Goal: Communication & Community: Answer question/provide support

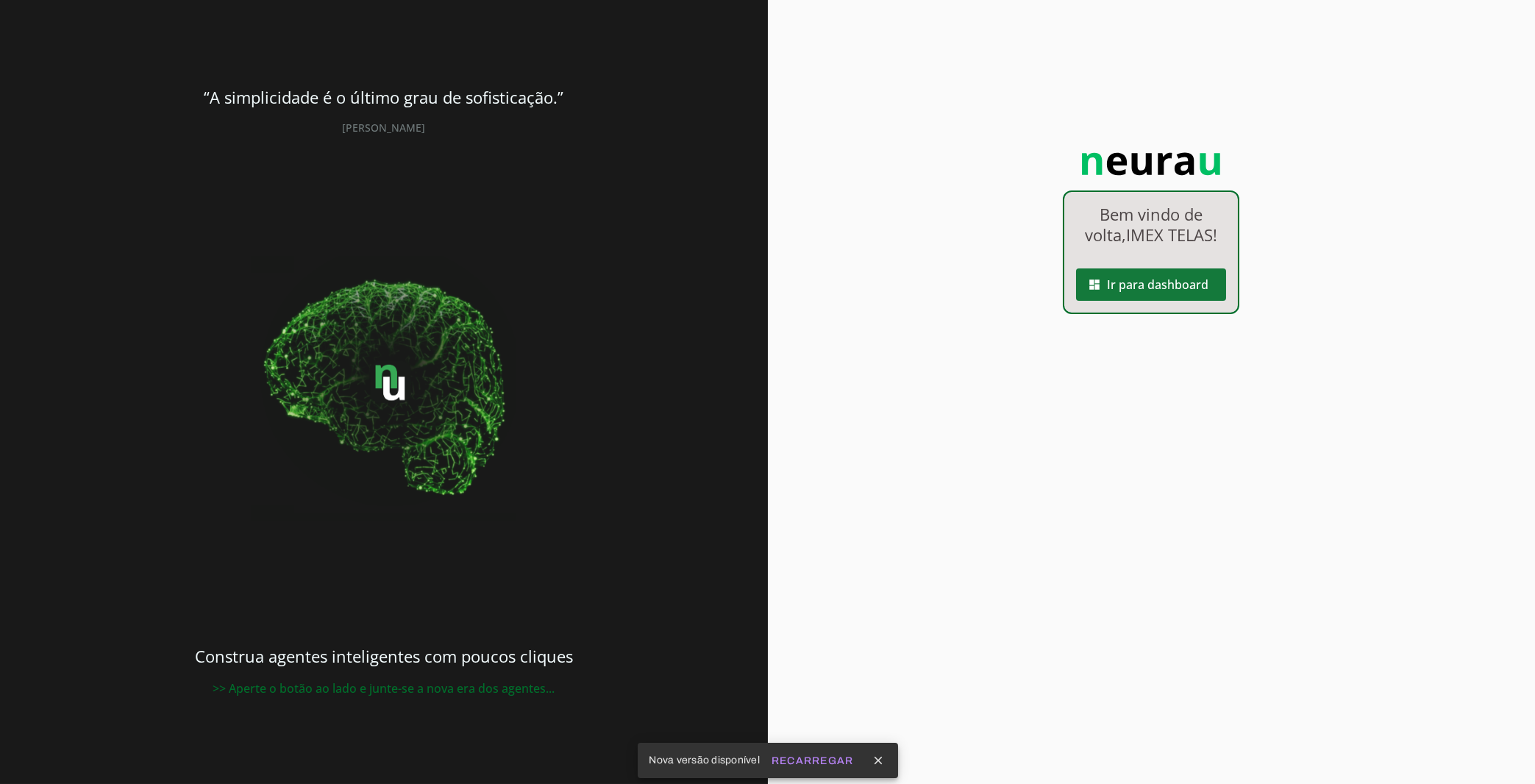
click at [1165, 300] on span at bounding box center [1151, 284] width 150 height 35
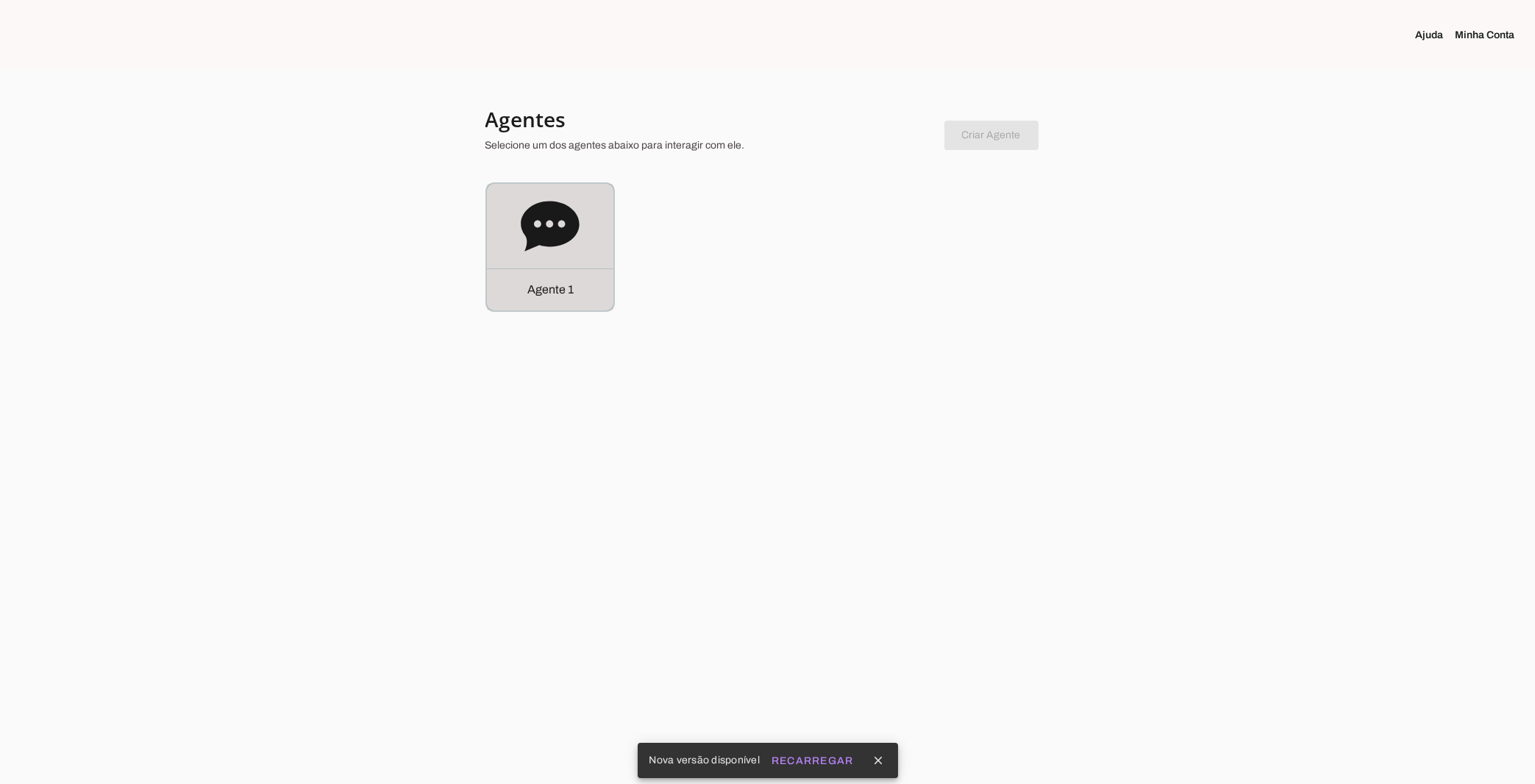
click at [555, 248] on icon at bounding box center [550, 225] width 59 height 59
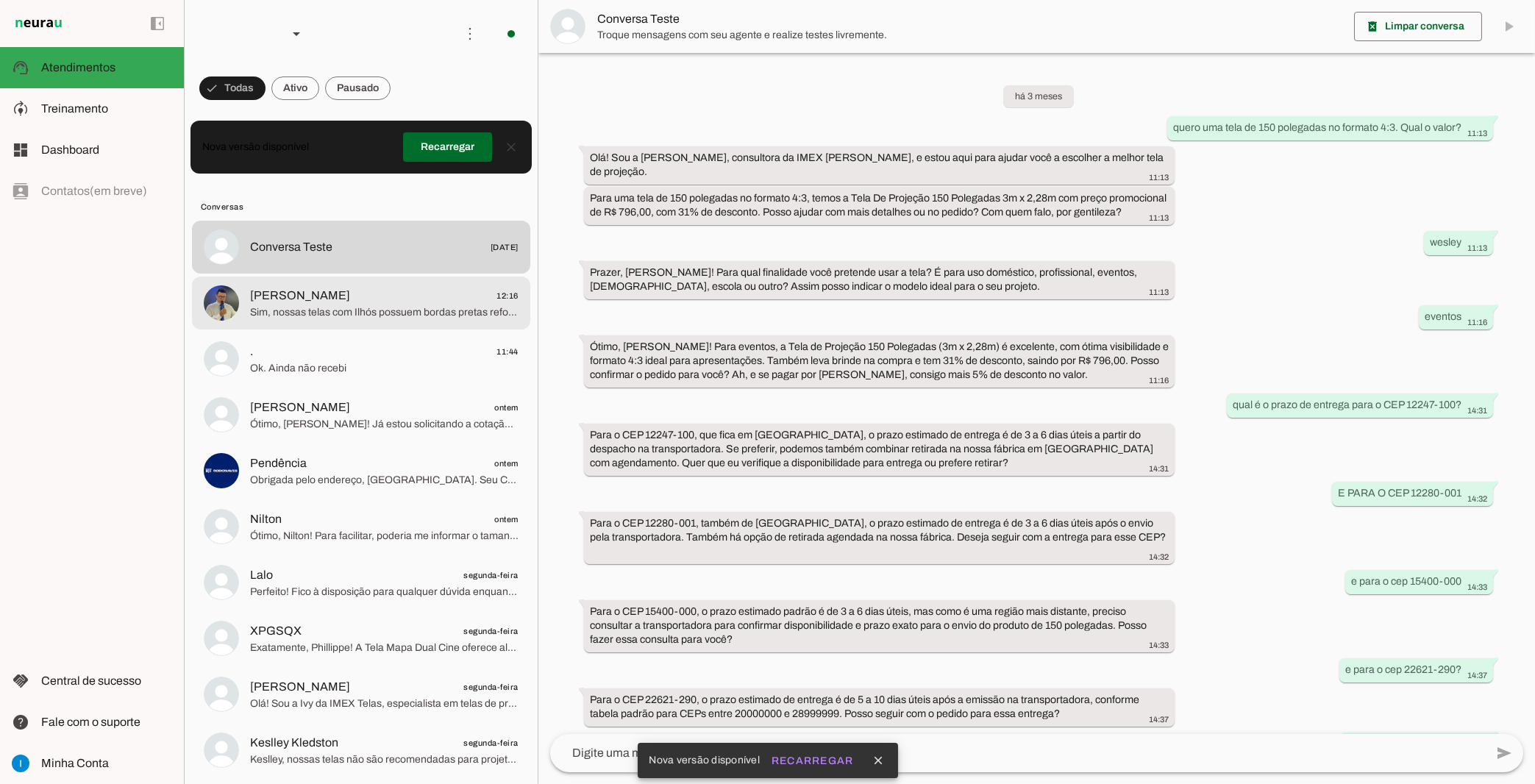
scroll to position [476, 0]
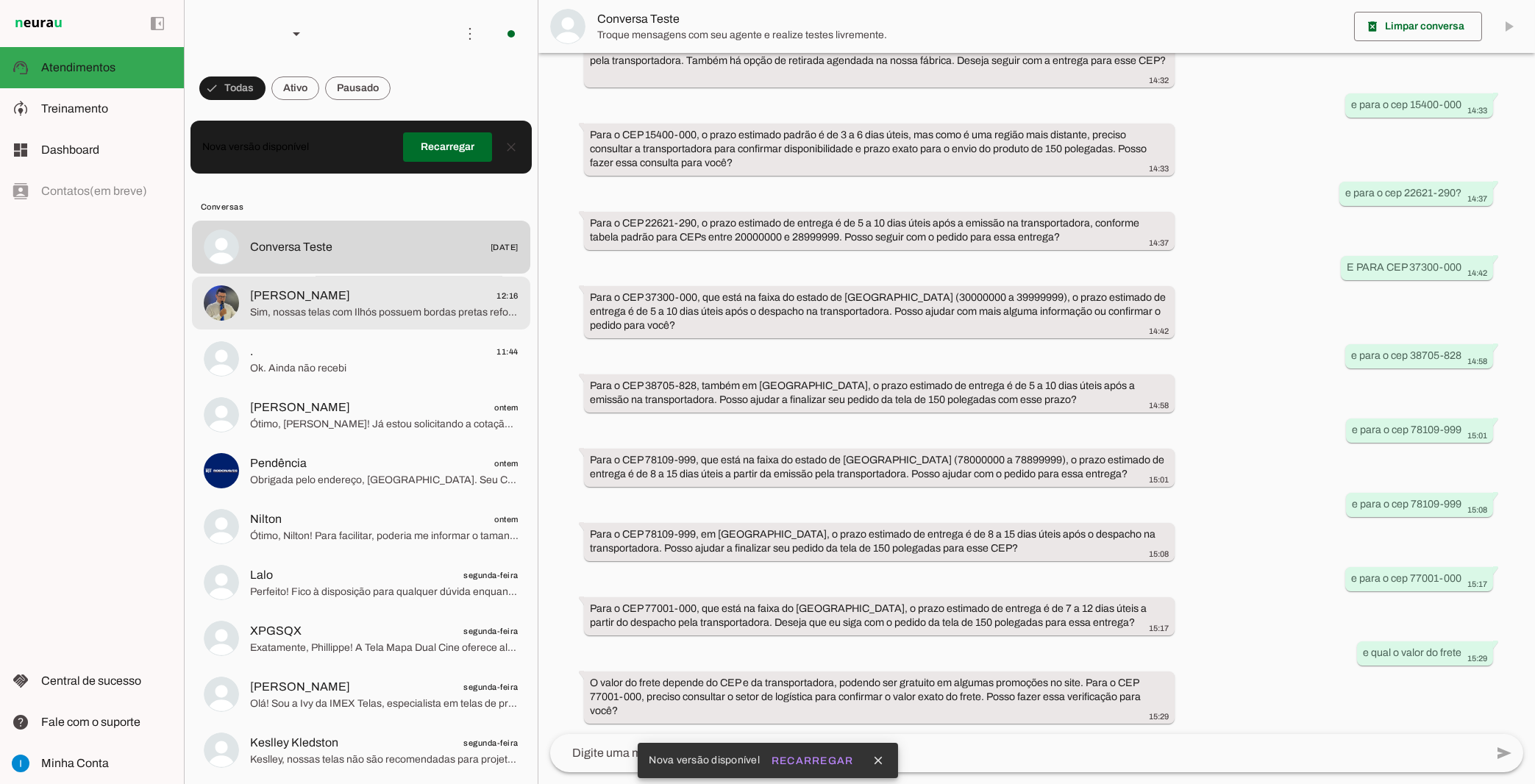
click at [321, 305] on span "Sim, nossas telas com Ilhós possuem bordas pretas reforçadas e ilhós a cada 25 …" at bounding box center [384, 312] width 268 height 15
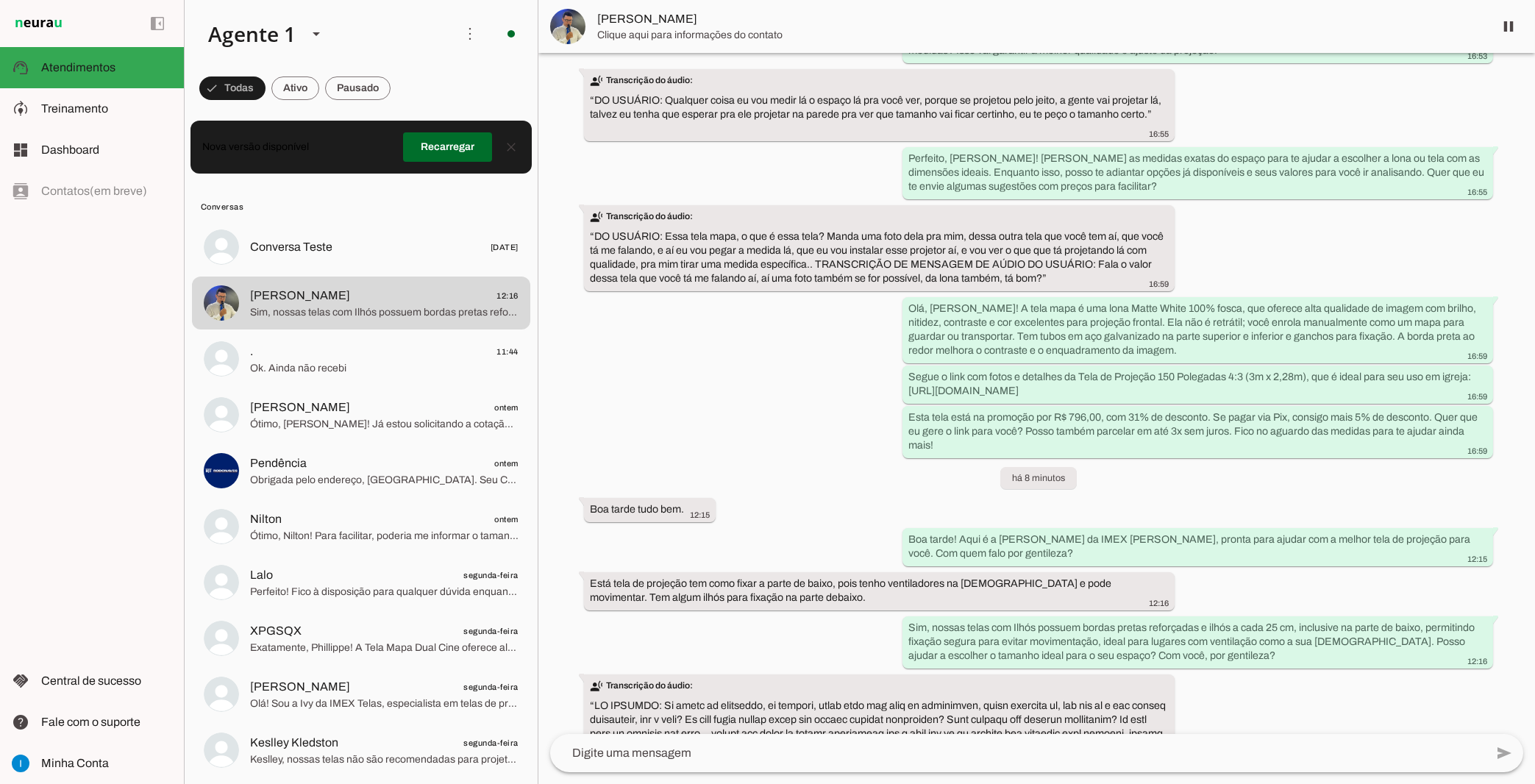
scroll to position [1860, 0]
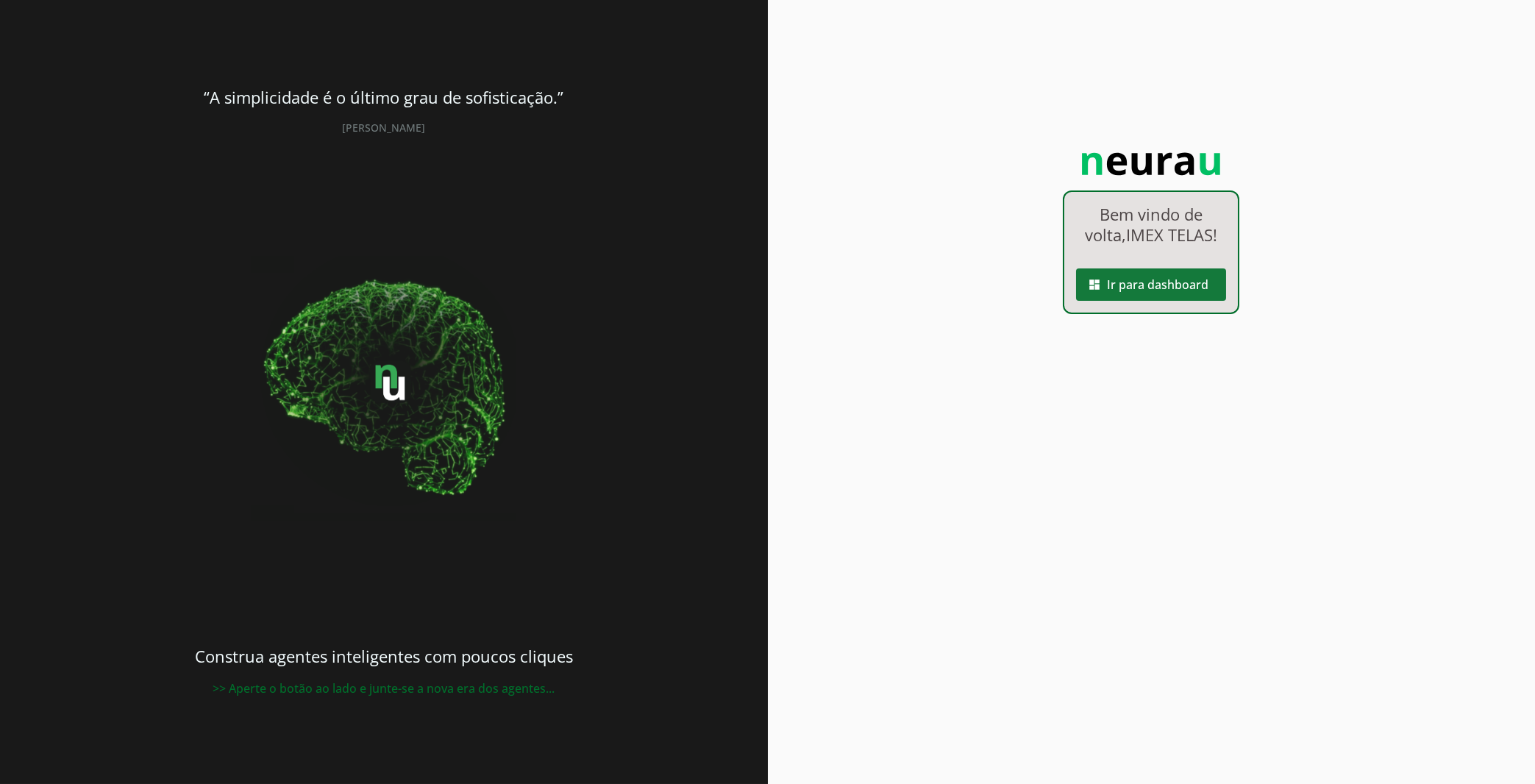
click at [1161, 275] on span at bounding box center [1151, 284] width 150 height 35
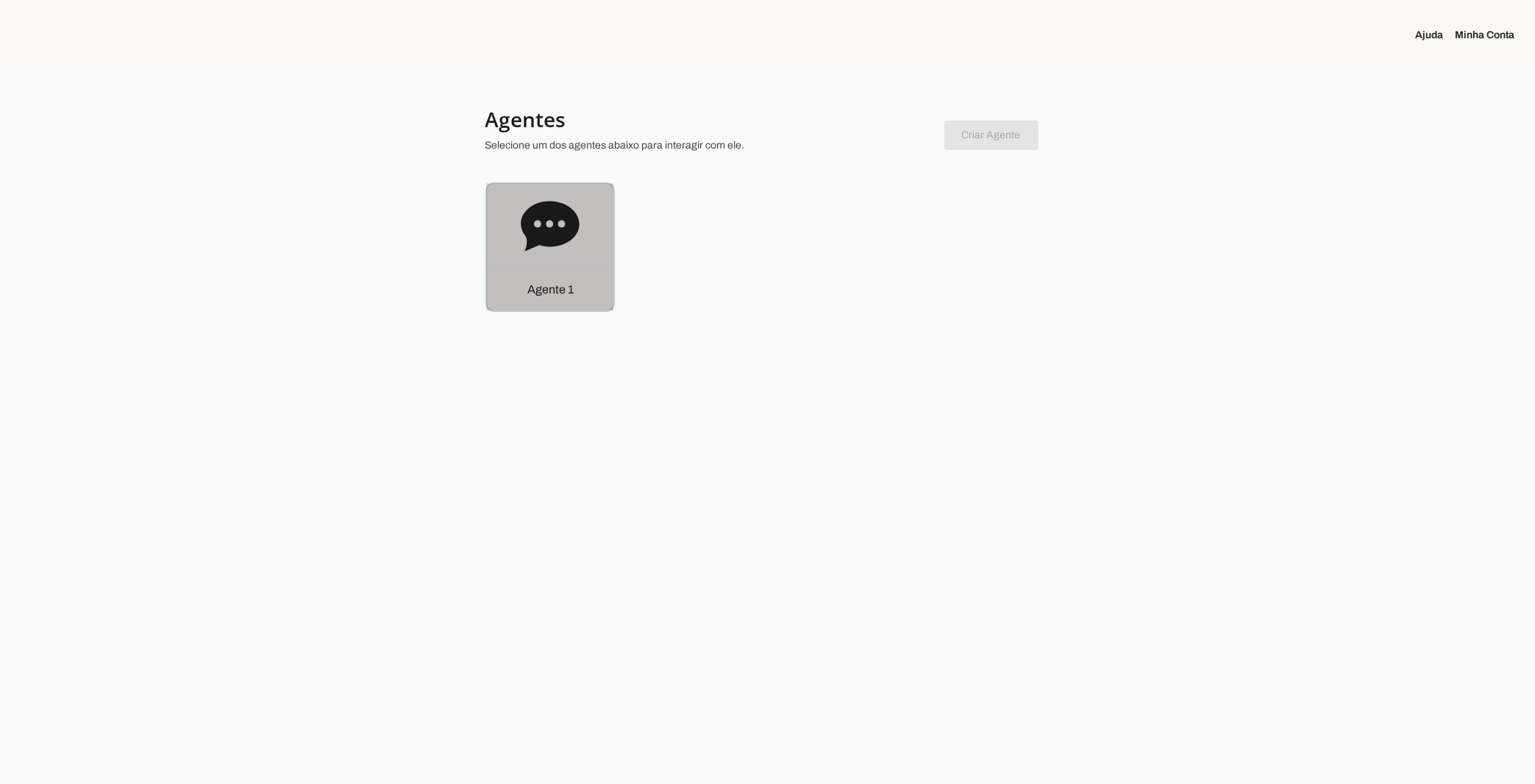
click at [546, 240] on icon at bounding box center [550, 225] width 58 height 50
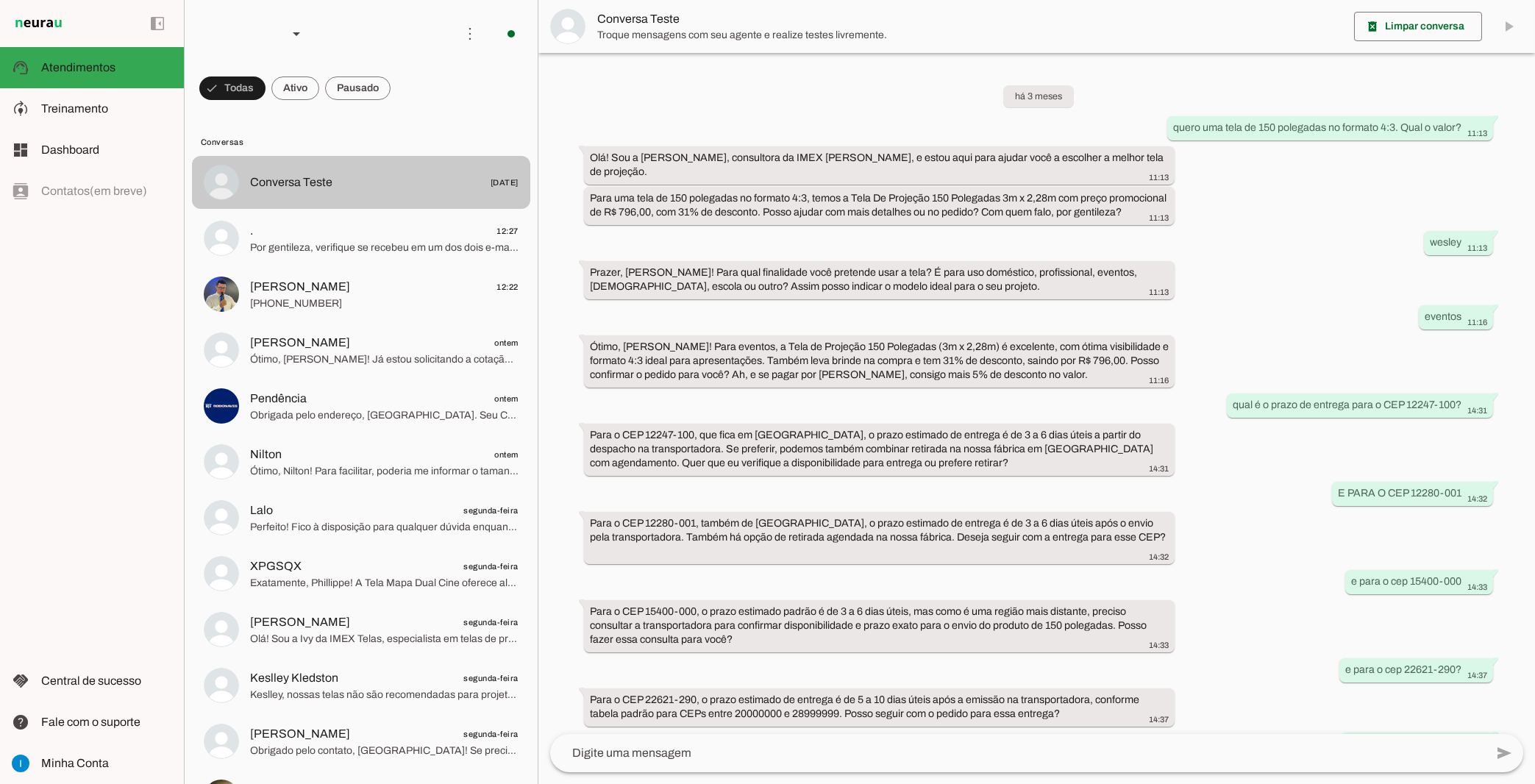
scroll to position [476, 0]
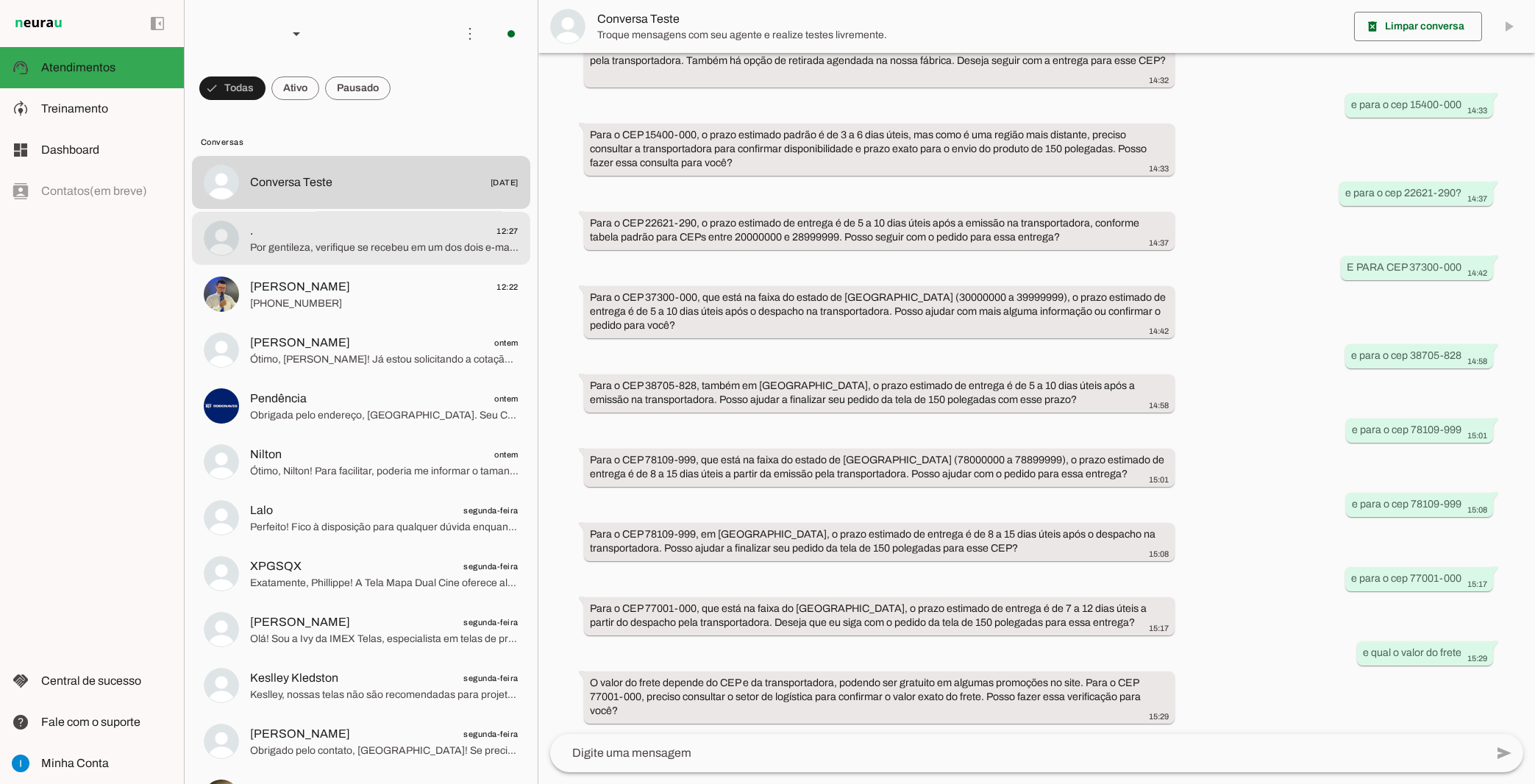
click at [347, 240] on div at bounding box center [384, 238] width 268 height 36
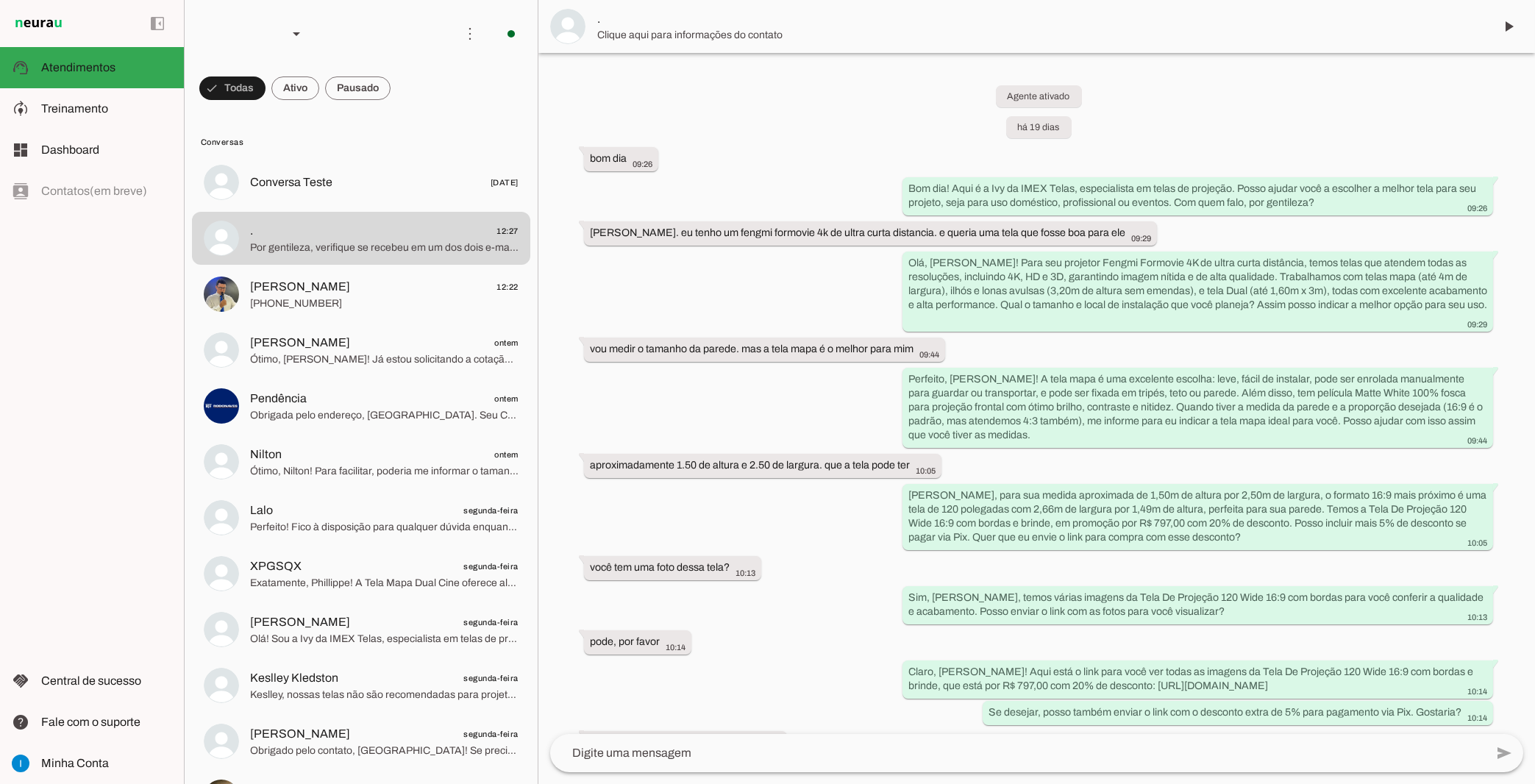
scroll to position [4003, 0]
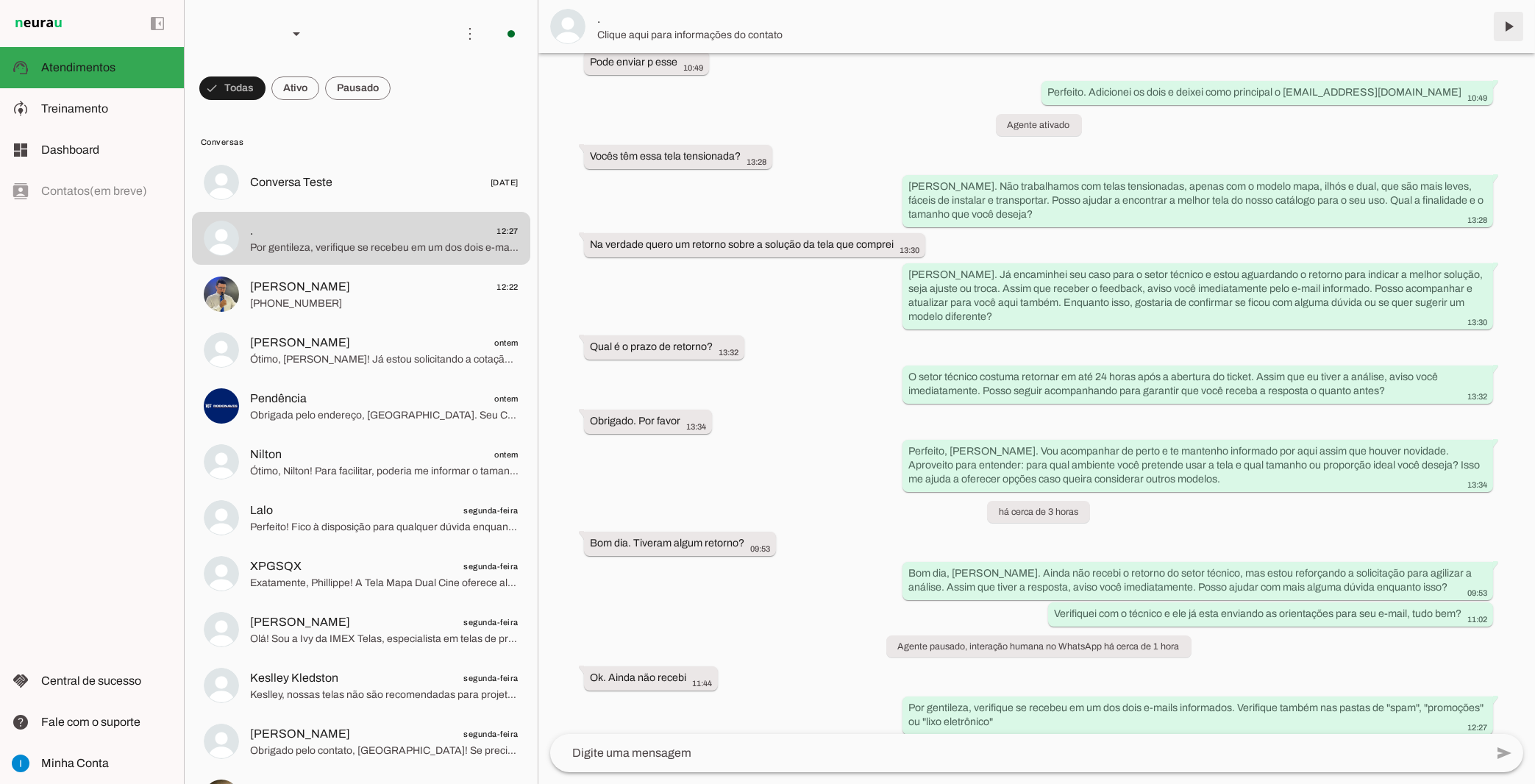
click at [1506, 29] on span at bounding box center [1508, 26] width 35 height 35
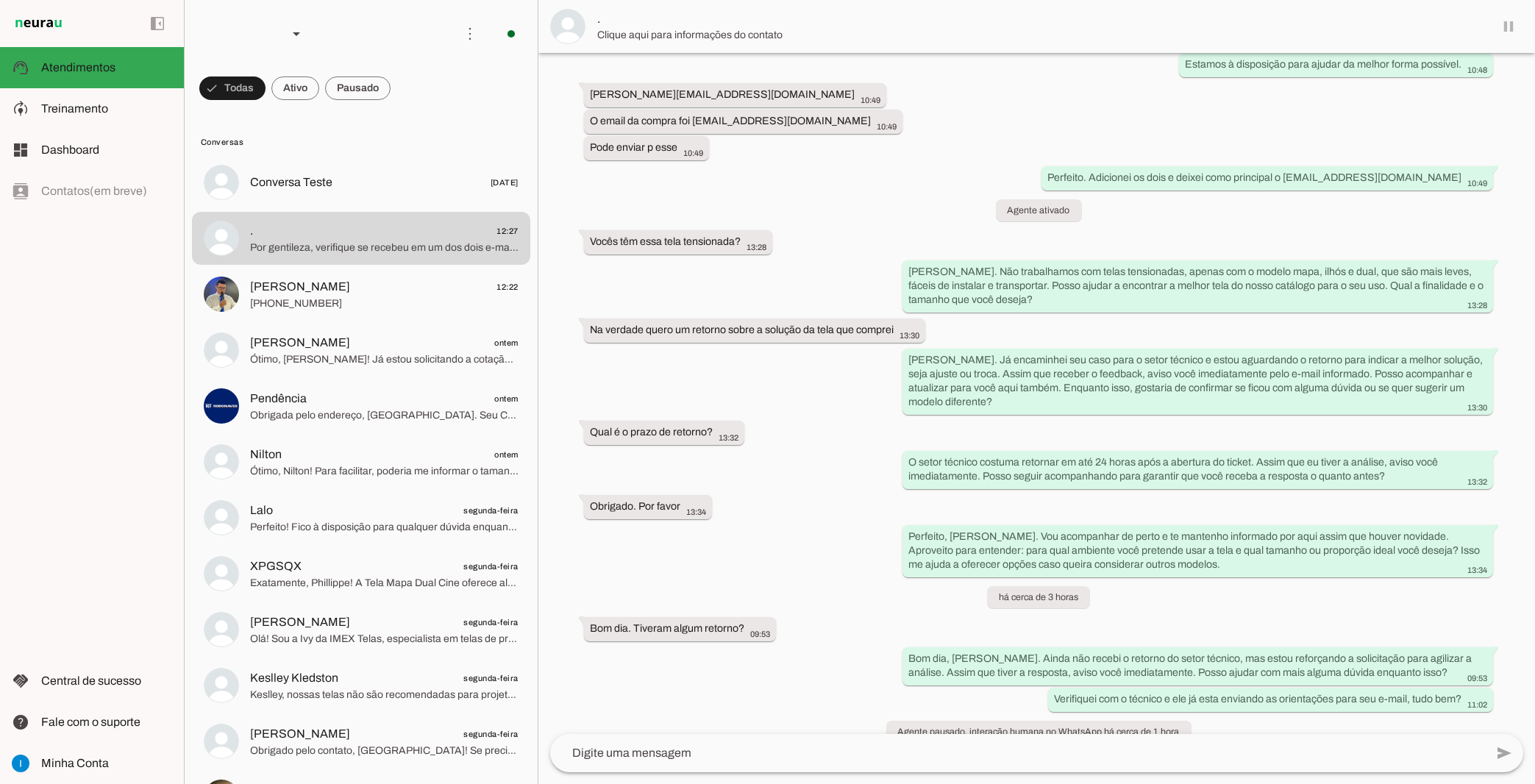
scroll to position [3952, 0]
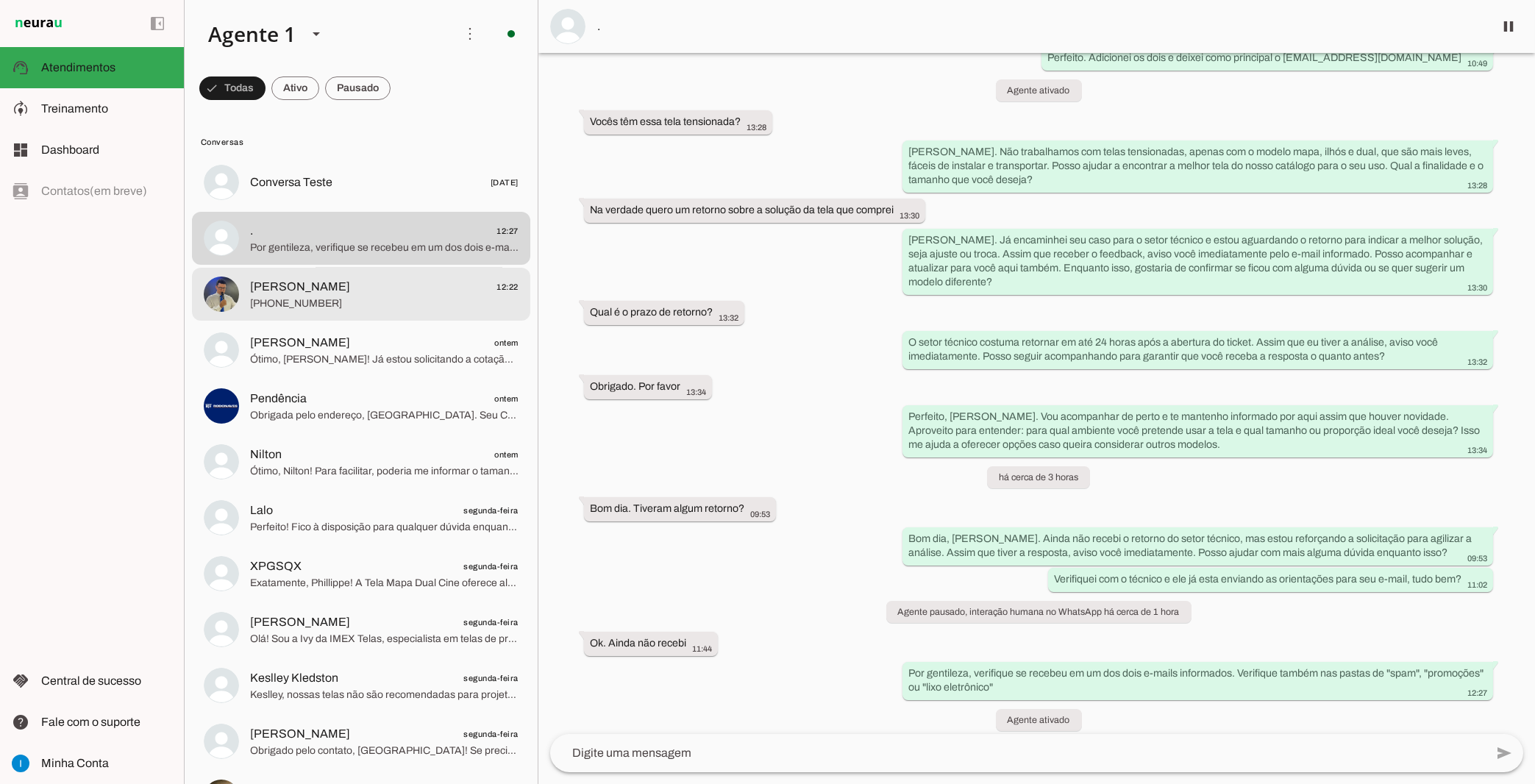
click at [403, 296] on span "[PHONE_NUMBER]" at bounding box center [384, 303] width 268 height 15
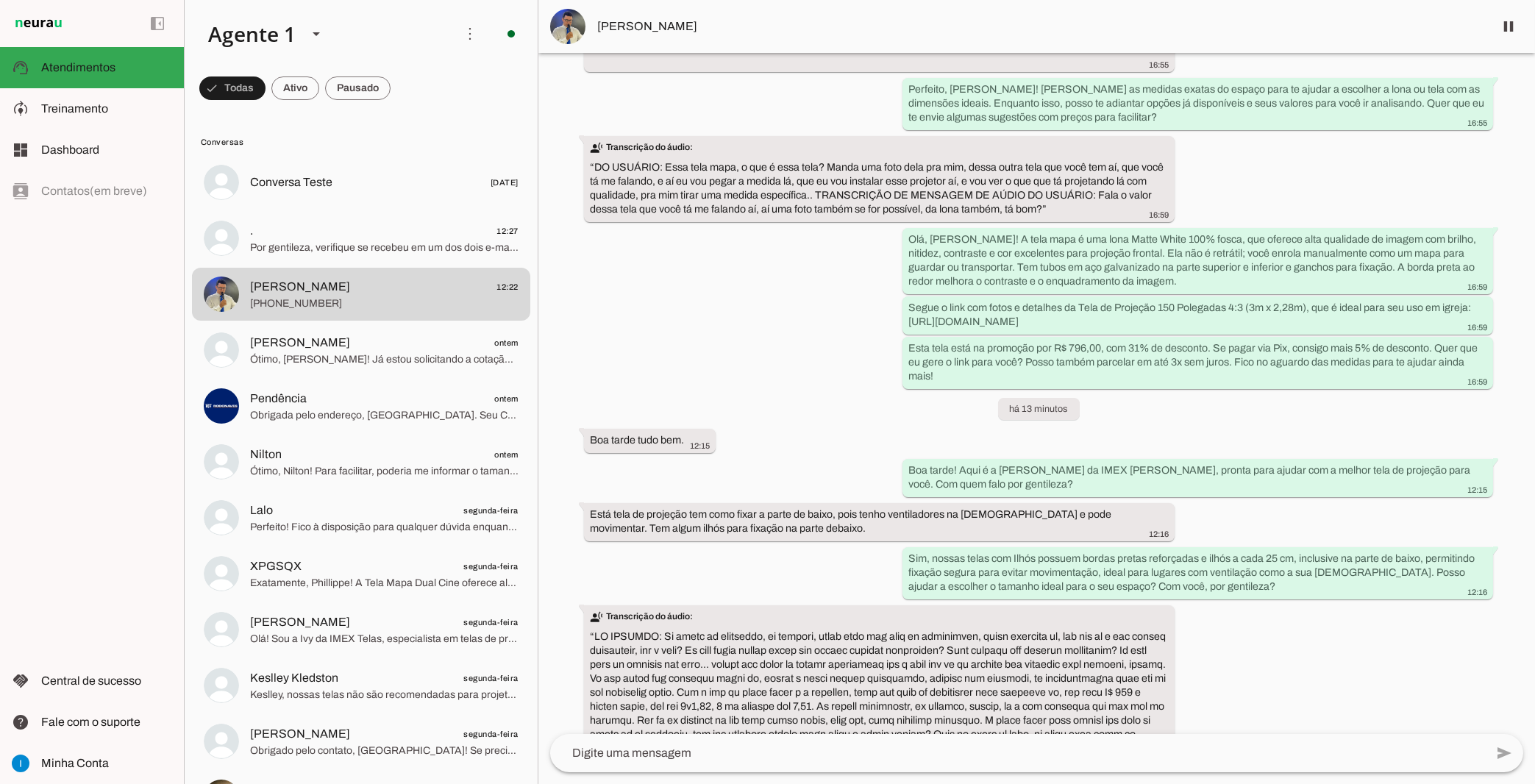
scroll to position [1860, 0]
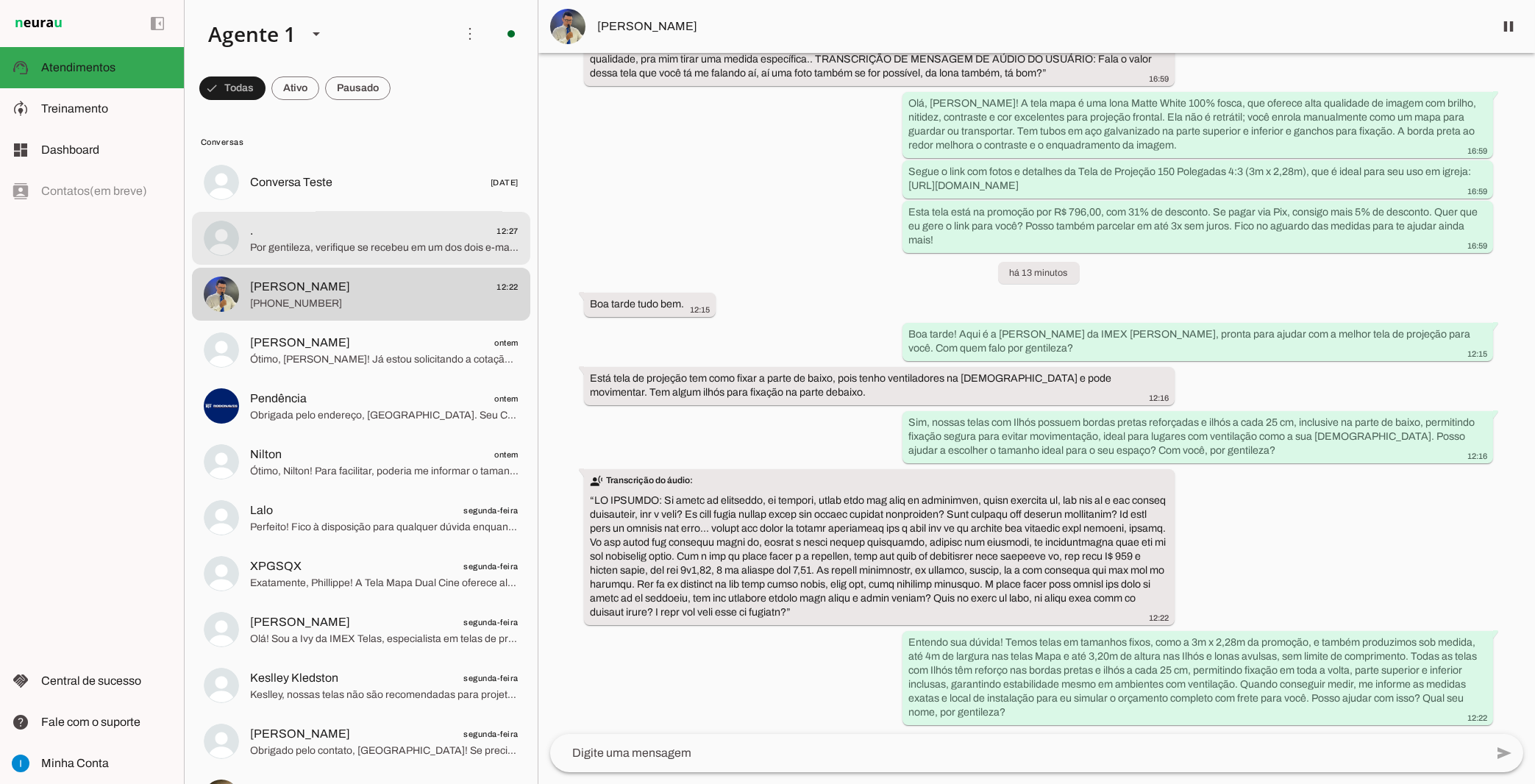
click at [385, 222] on span ". 12:27" at bounding box center [384, 231] width 268 height 18
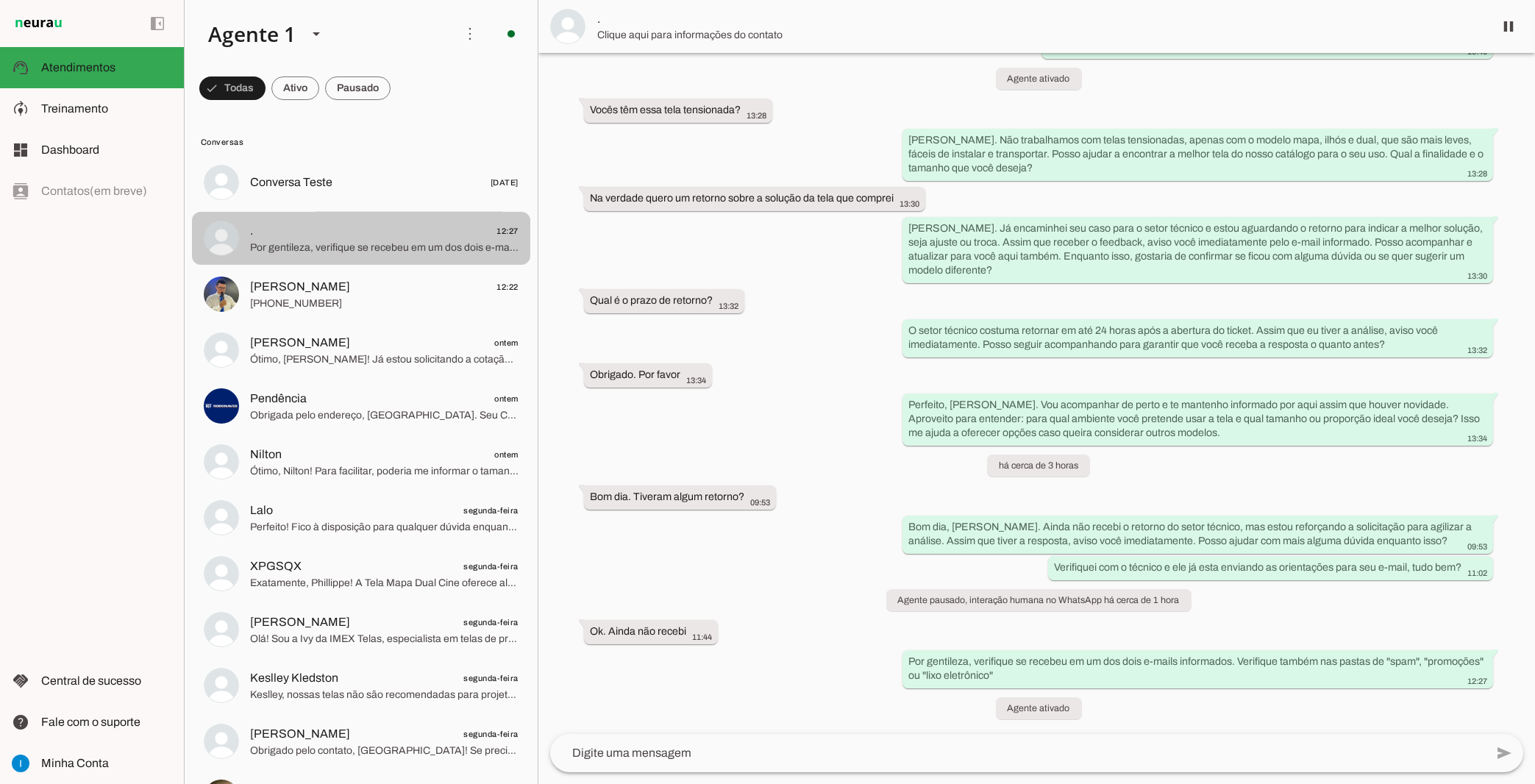
scroll to position [3952, 0]
